Goal: Check status: Check status

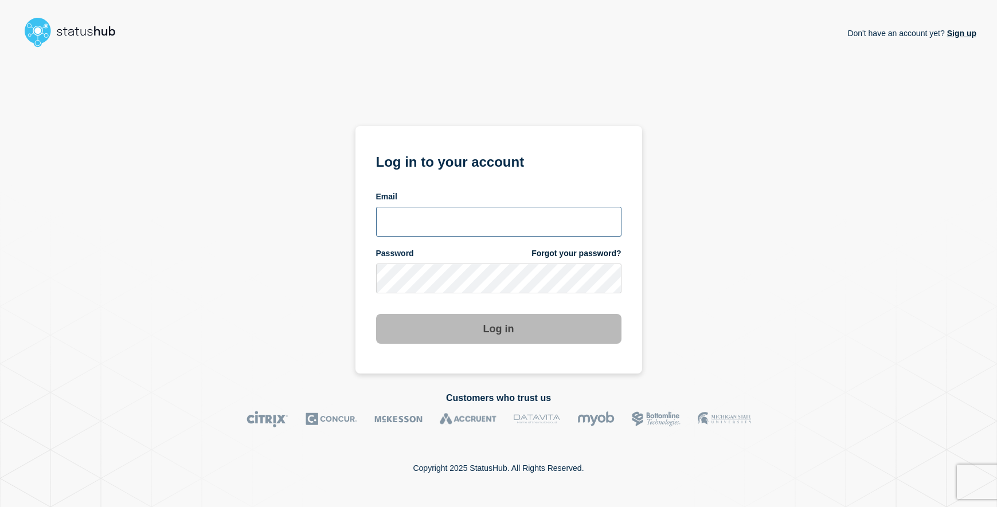
type input "[EMAIL_ADDRESS][DOMAIN_NAME]"
click at [538, 319] on button "Log in" at bounding box center [498, 329] width 245 height 30
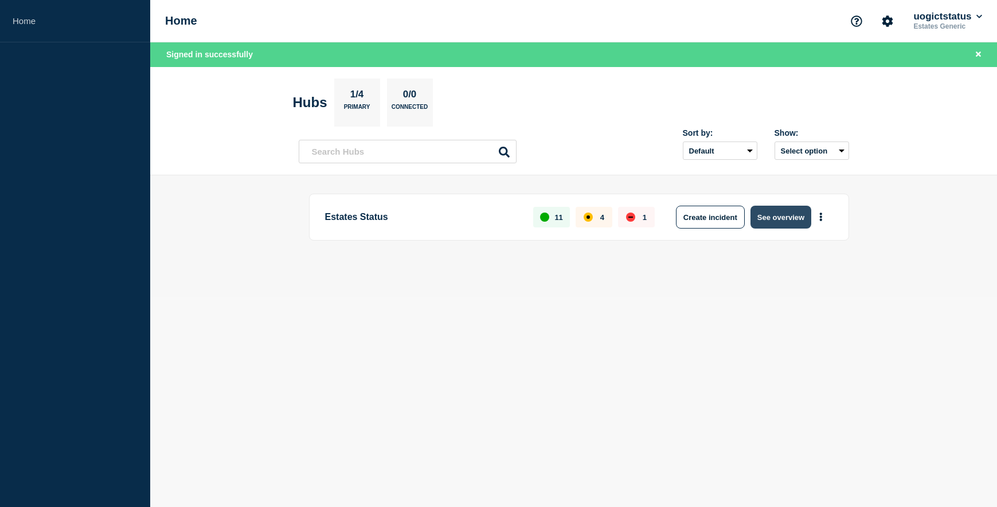
click at [775, 222] on button "See overview" at bounding box center [780, 217] width 61 height 23
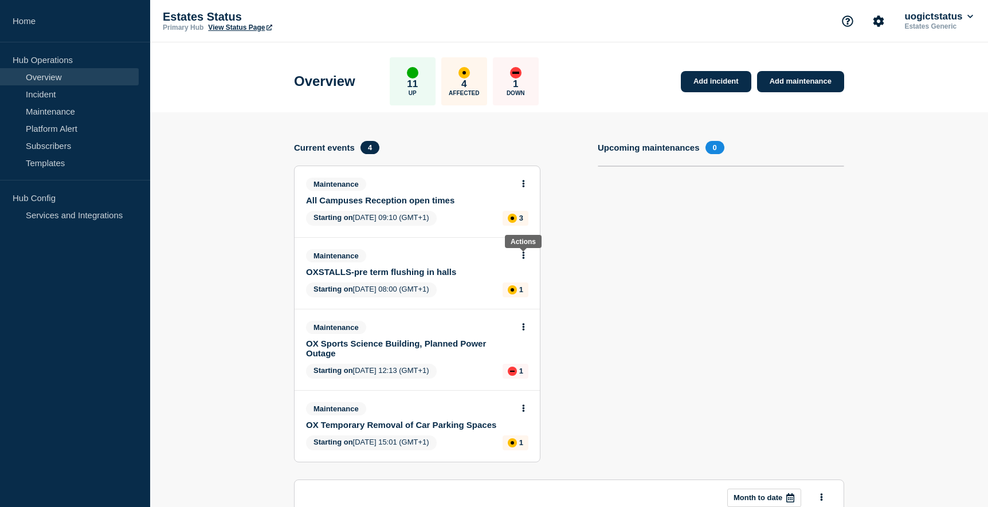
click at [523, 254] on icon at bounding box center [523, 255] width 3 height 7
click at [437, 286] on span "Starting on 2025-09-08 08:00 (GMT+1)" at bounding box center [371, 290] width 131 height 15
click at [521, 256] on button at bounding box center [524, 256] width 10 height 10
click at [516, 280] on link "View maintenance" at bounding box center [523, 283] width 65 height 9
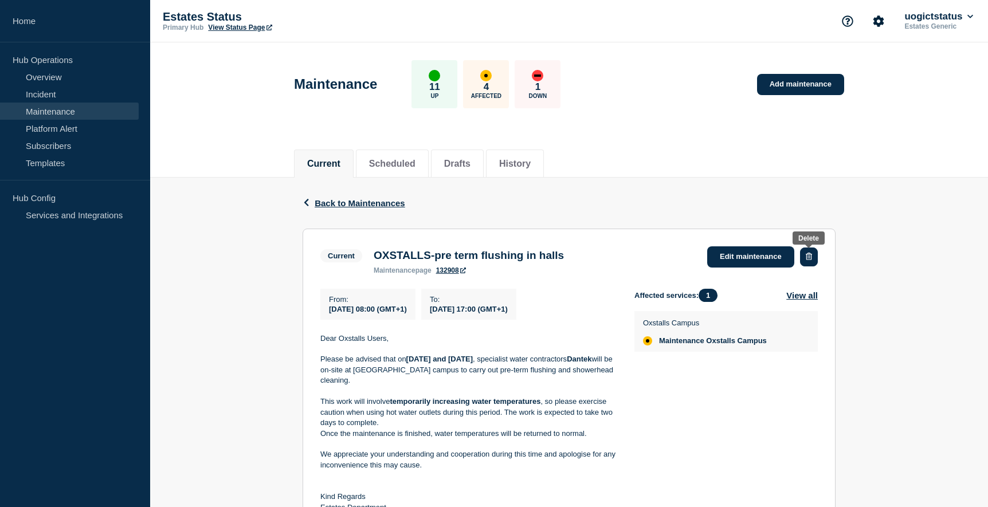
click at [807, 262] on button "button" at bounding box center [809, 257] width 18 height 19
